Goal: Transaction & Acquisition: Subscribe to service/newsletter

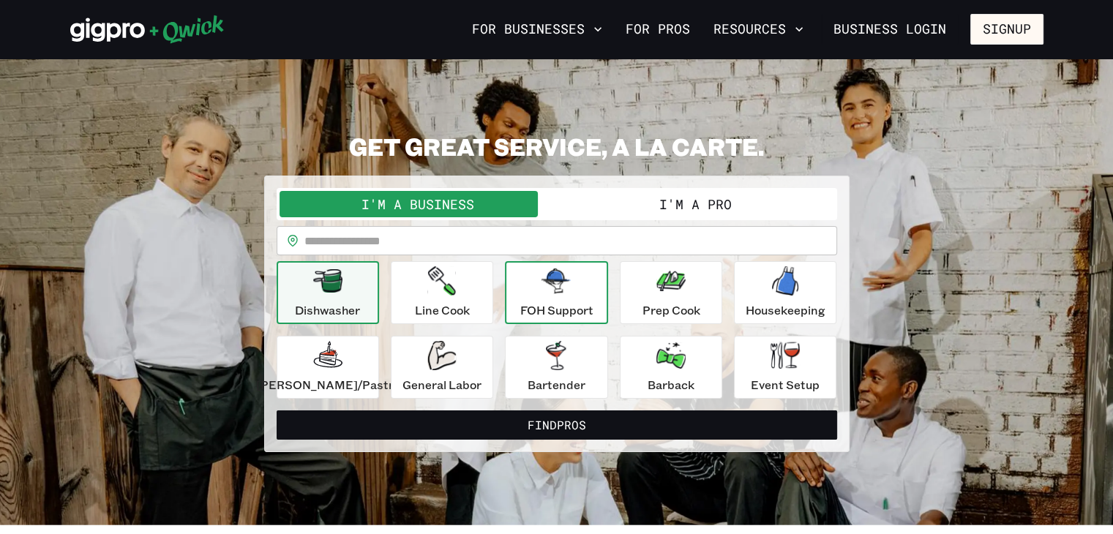
click at [530, 297] on div "FOH Support" at bounding box center [556, 292] width 73 height 53
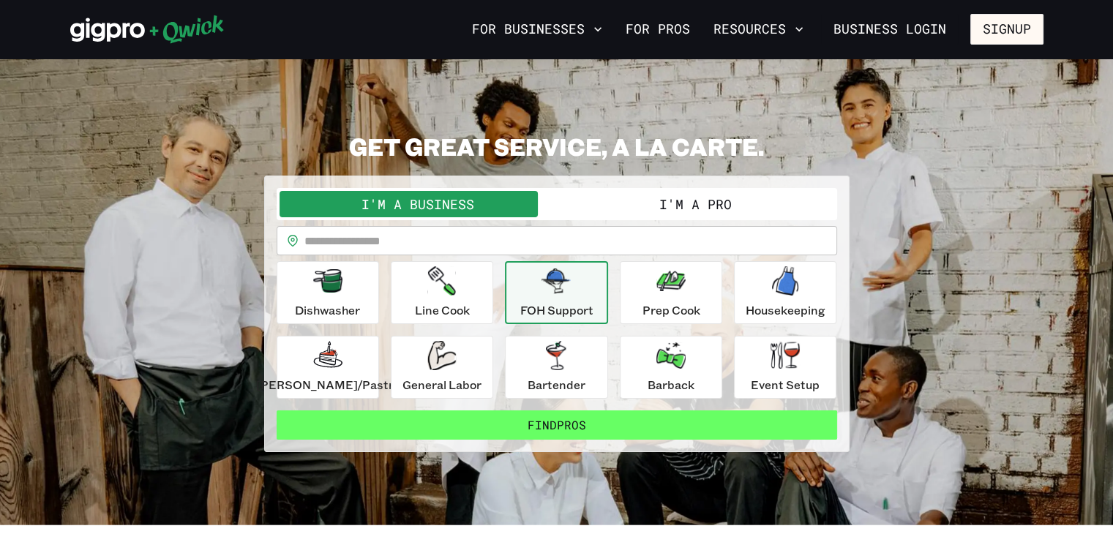
click at [545, 430] on button "Find Pros" at bounding box center [557, 425] width 561 height 29
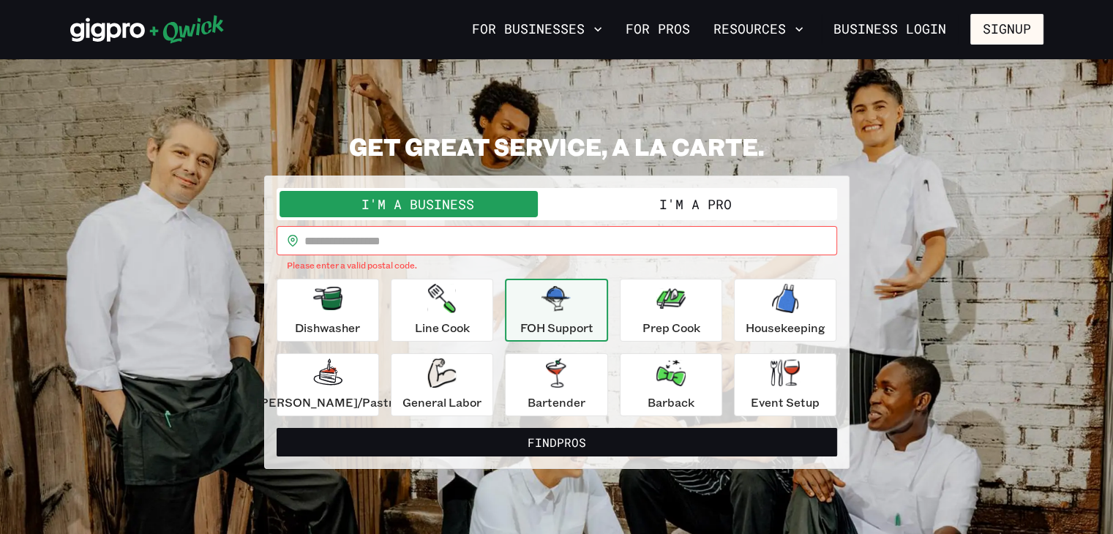
click at [447, 244] on input "text" at bounding box center [570, 240] width 533 height 29
type input "*****"
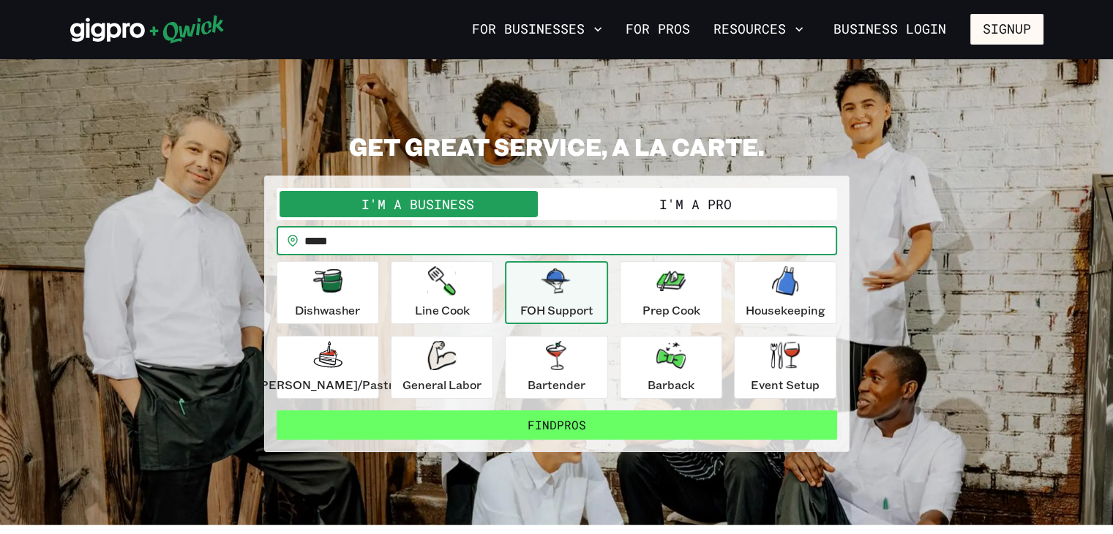
click at [561, 427] on button "Find Pros" at bounding box center [557, 425] width 561 height 29
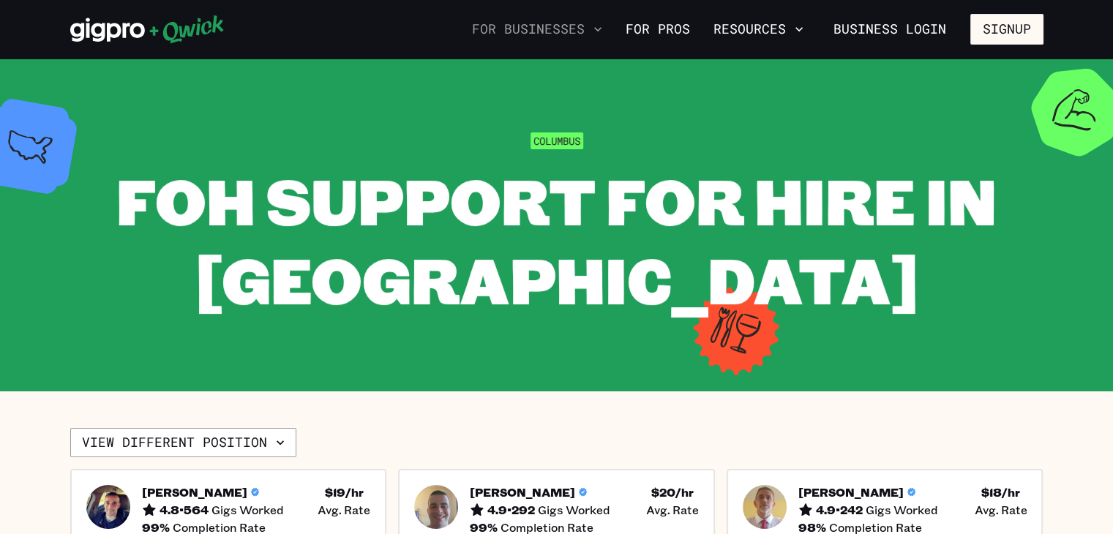
click at [598, 28] on icon "button" at bounding box center [598, 29] width 15 height 15
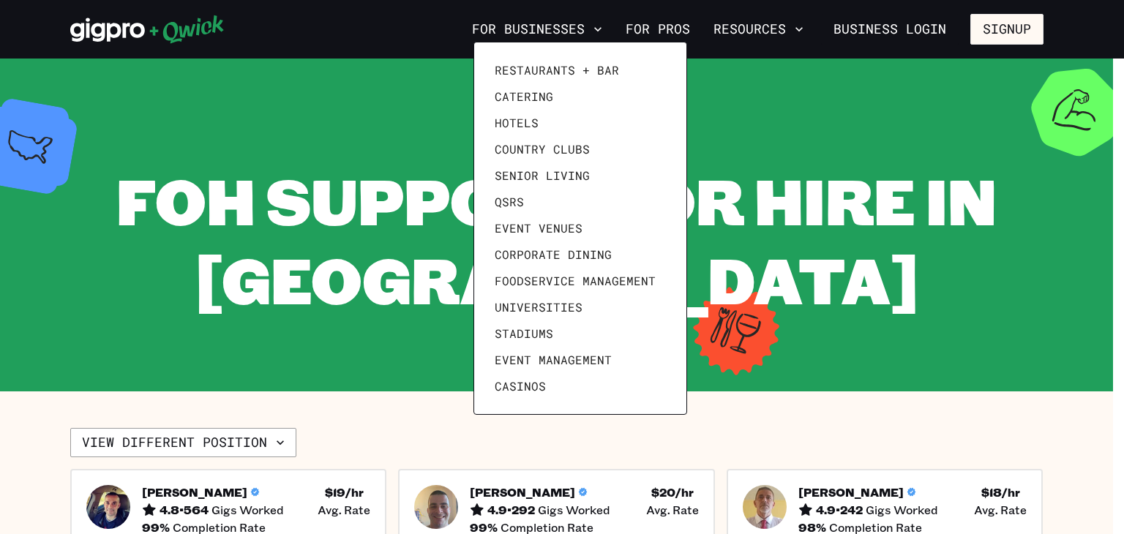
click at [1116, 273] on div at bounding box center [562, 267] width 1124 height 534
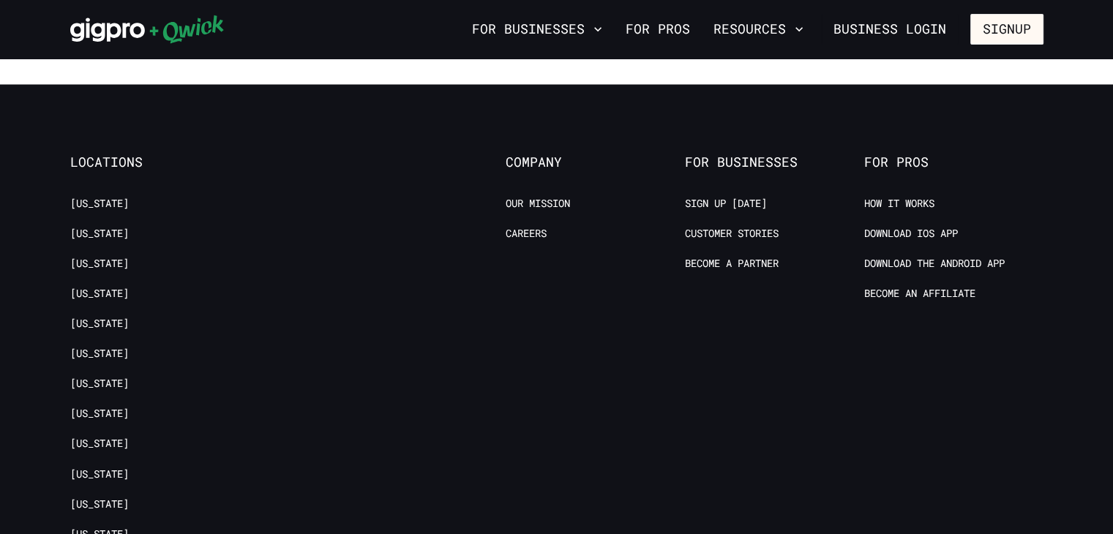
scroll to position [1470, 0]
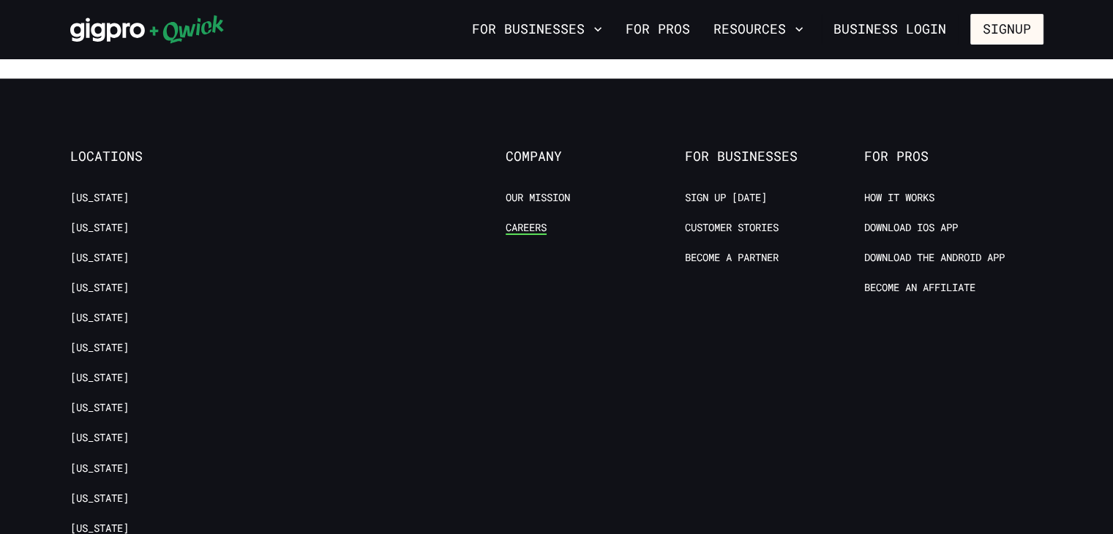
click at [527, 221] on link "Careers" at bounding box center [526, 228] width 41 height 14
click at [1101, 57] on div "For Businesses For Pros Resources Business Login Signup" at bounding box center [556, 29] width 1113 height 59
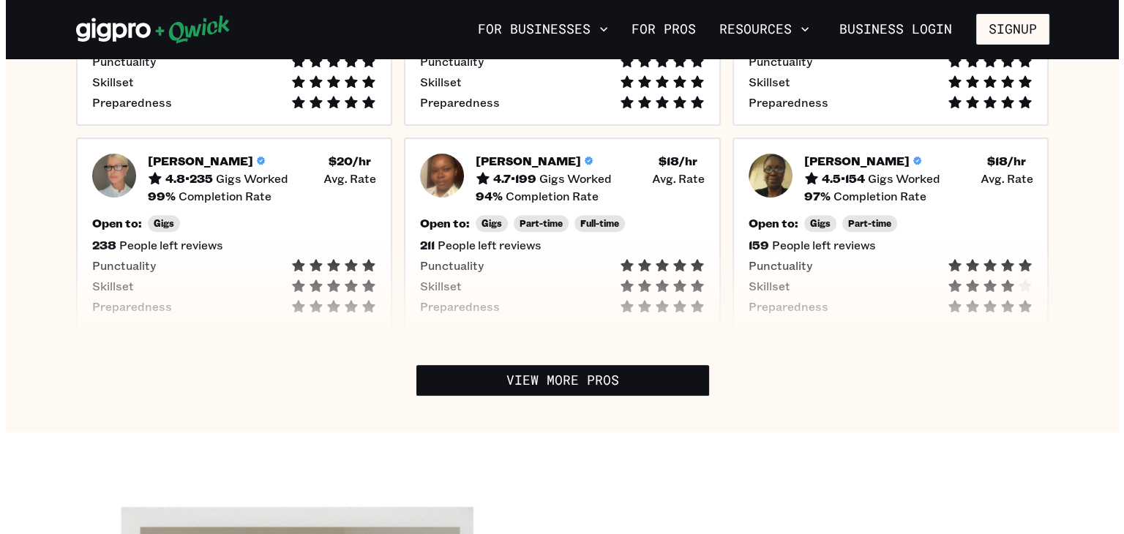
scroll to position [69, 0]
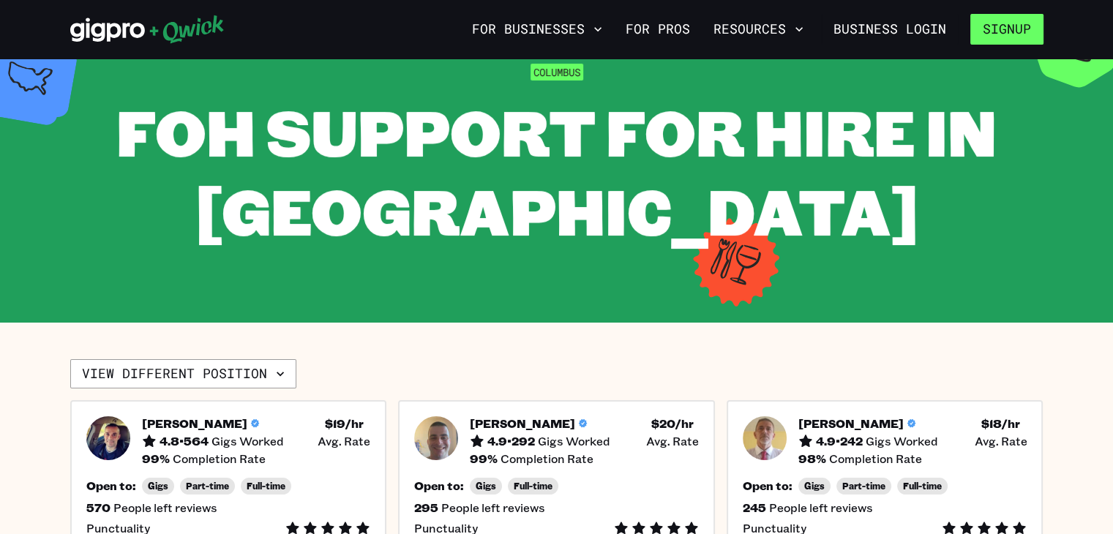
click at [1015, 35] on button "Signup" at bounding box center [1006, 29] width 73 height 31
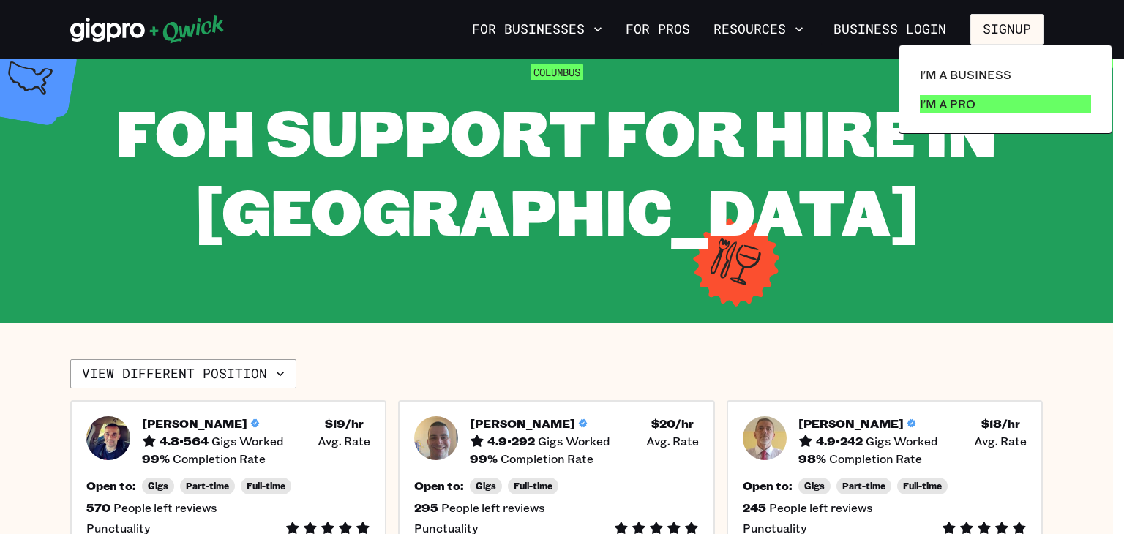
click at [982, 103] on link "I'm a Pro" at bounding box center [1005, 103] width 183 height 29
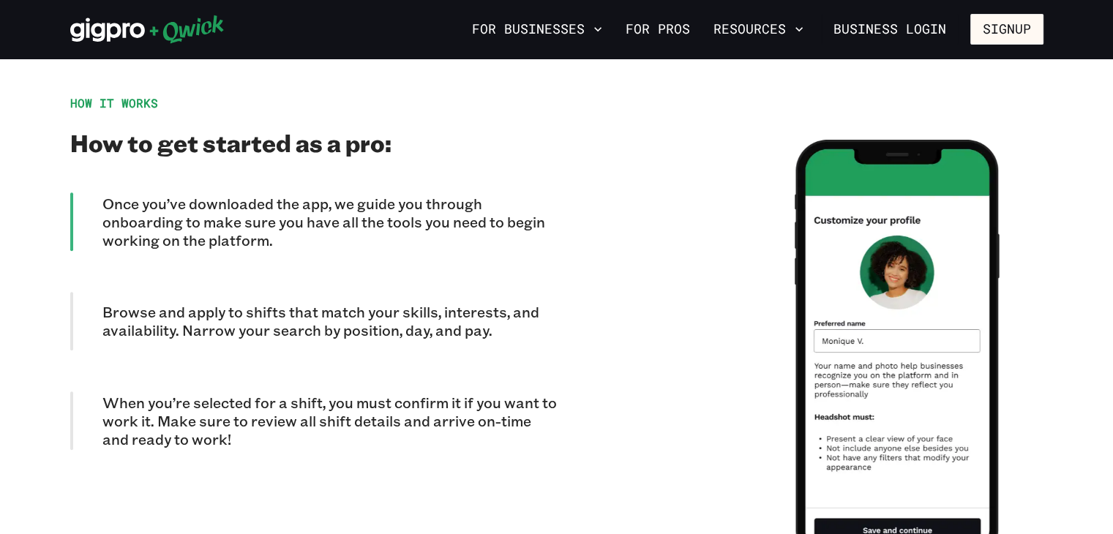
scroll to position [1282, 0]
